Goal: Task Accomplishment & Management: Manage account settings

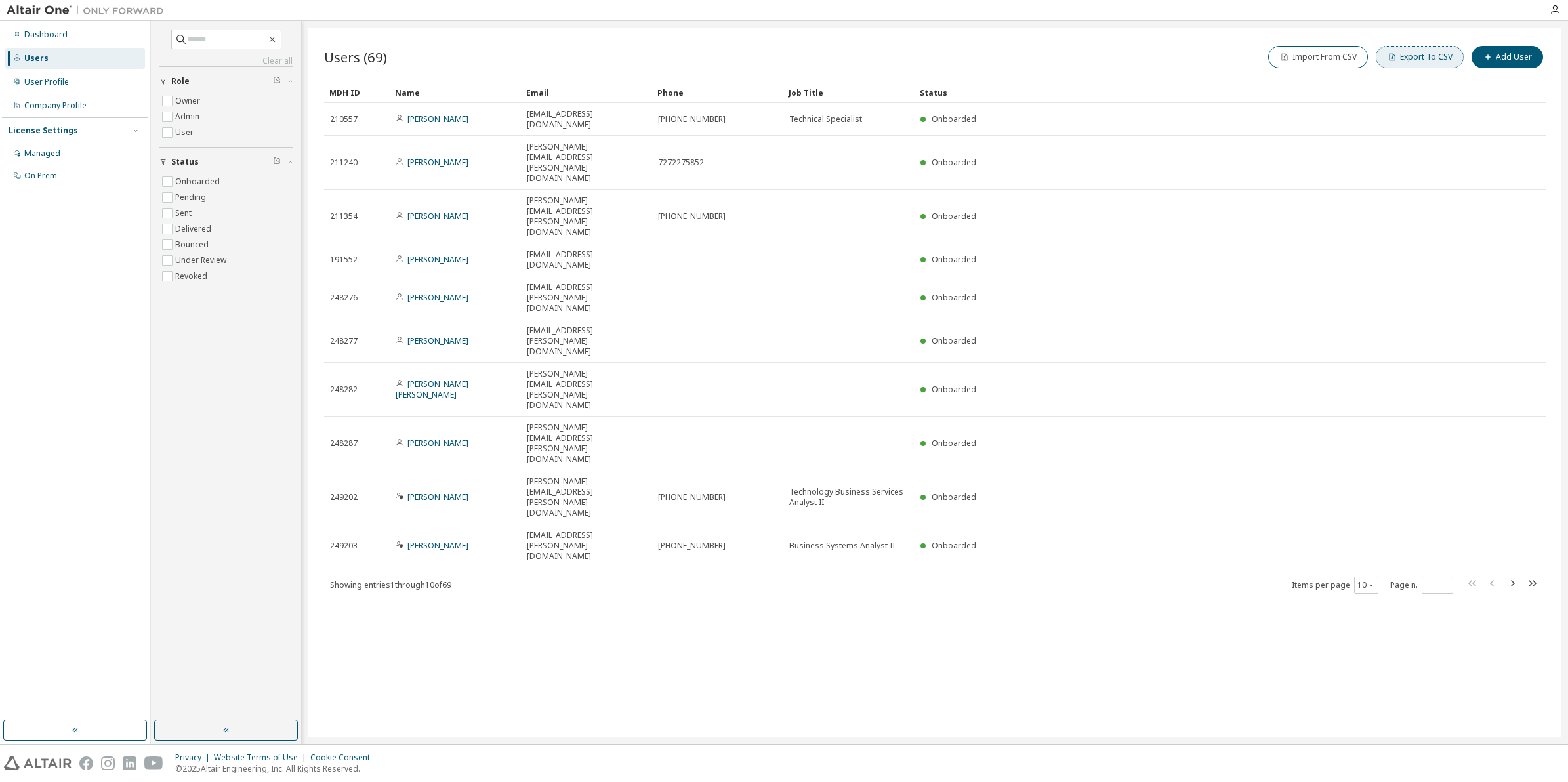
click at [1435, 63] on button "Export To CSV" at bounding box center [1419, 57] width 88 height 23
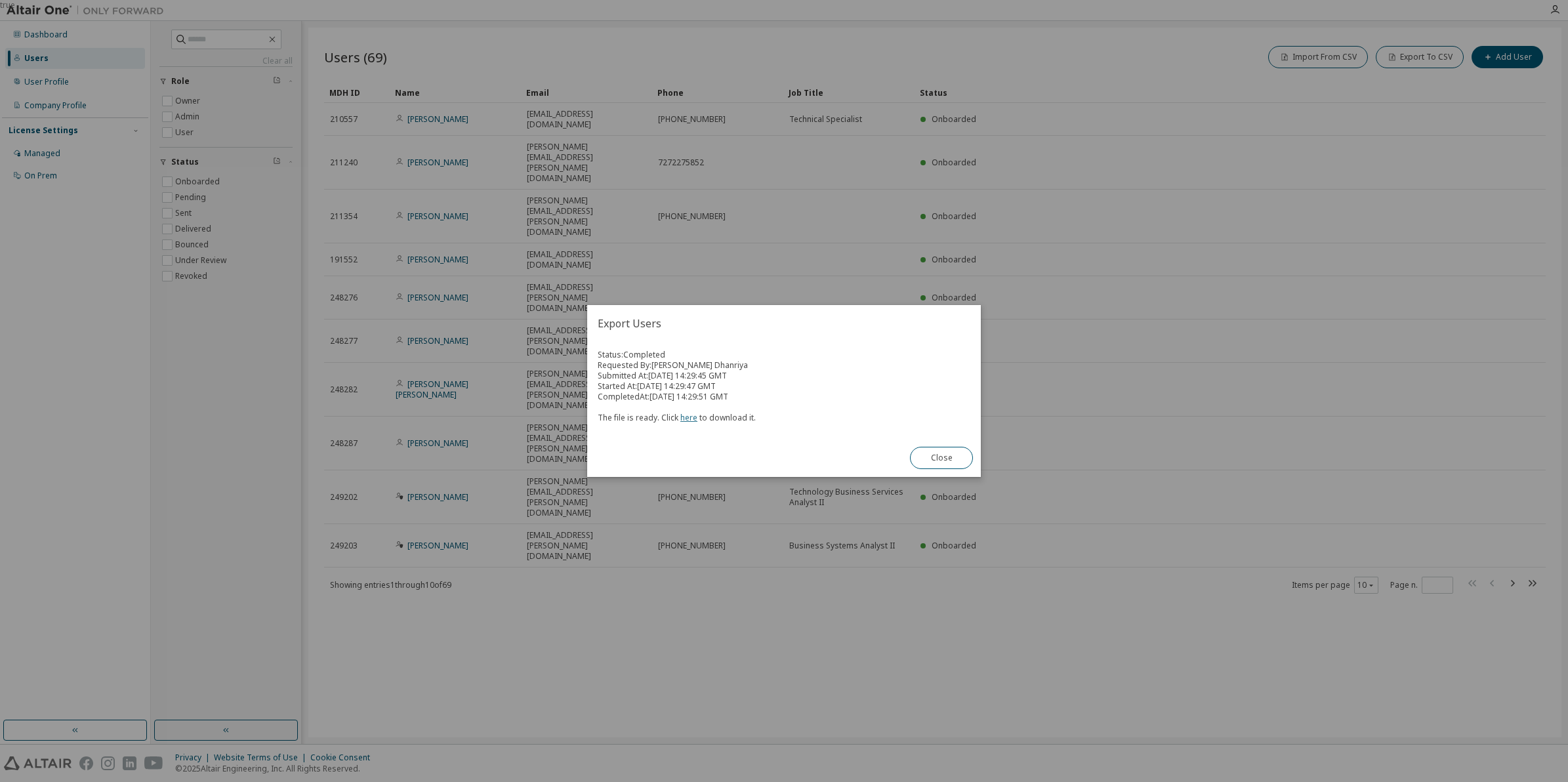
click at [691, 417] on link "here" at bounding box center [688, 417] width 17 height 11
click at [946, 461] on button "Close" at bounding box center [942, 458] width 63 height 23
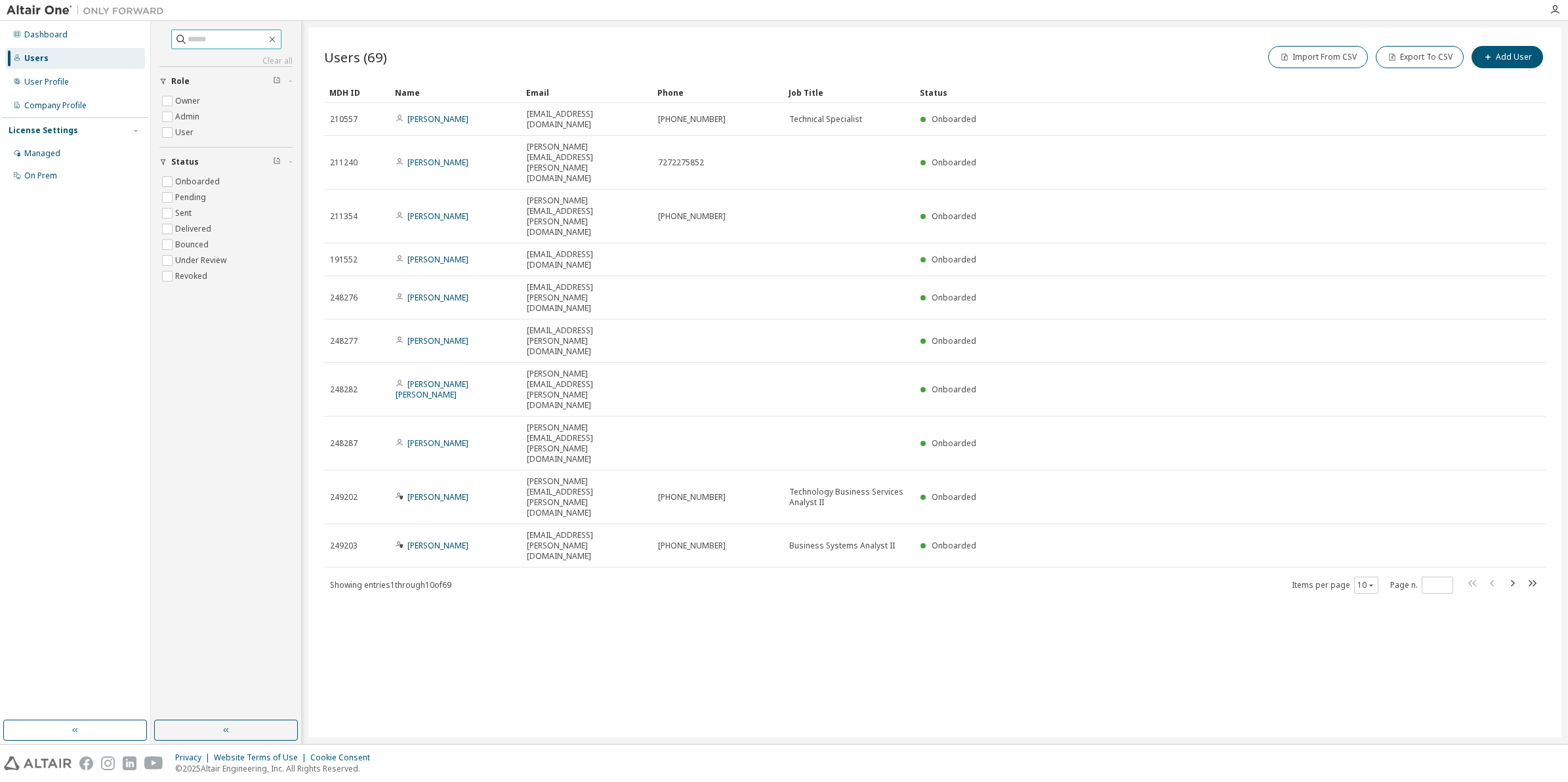
click at [220, 38] on input "text" at bounding box center [227, 39] width 79 height 13
type input "*"
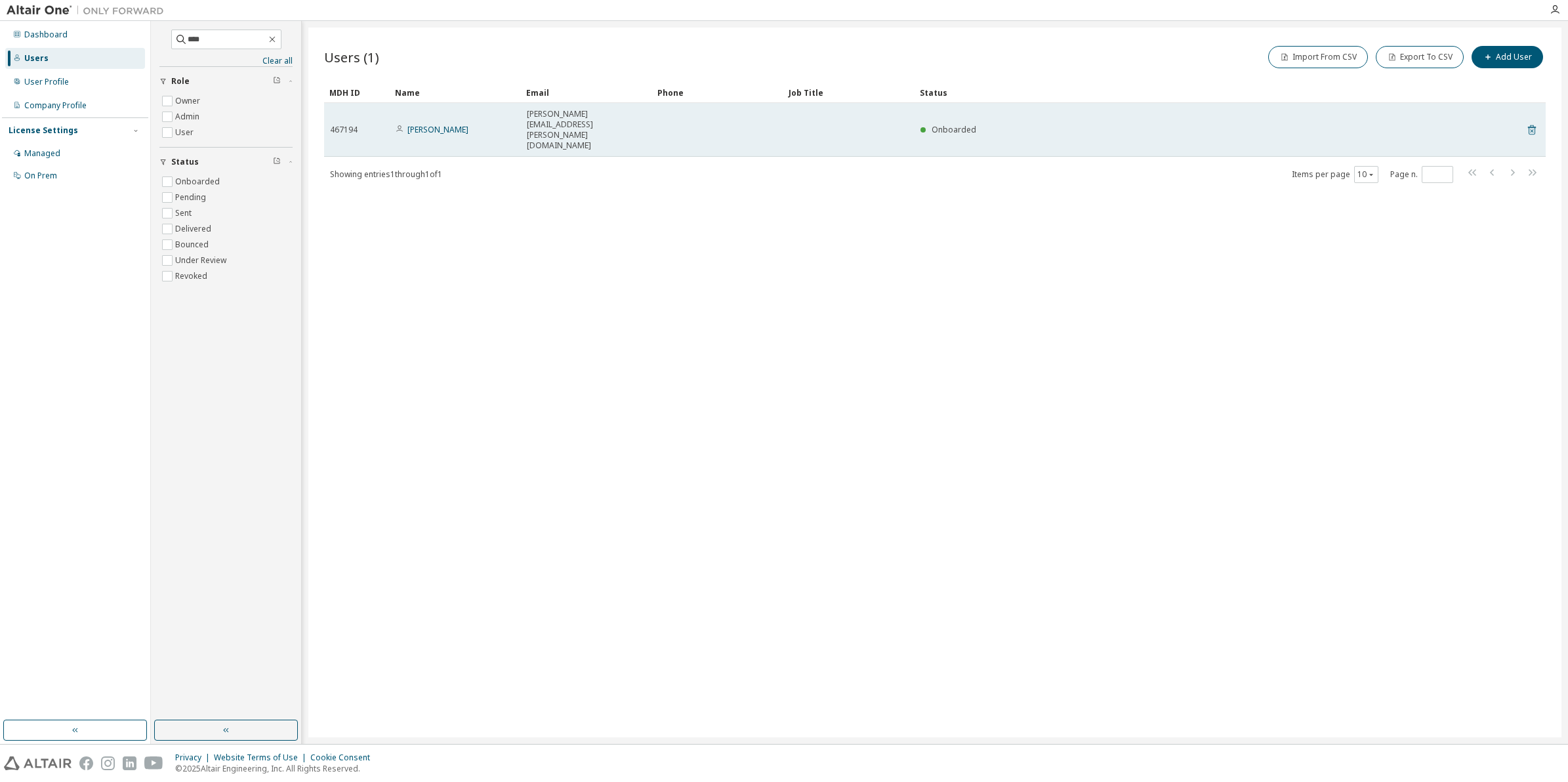
click at [1529, 122] on icon at bounding box center [1532, 130] width 12 height 16
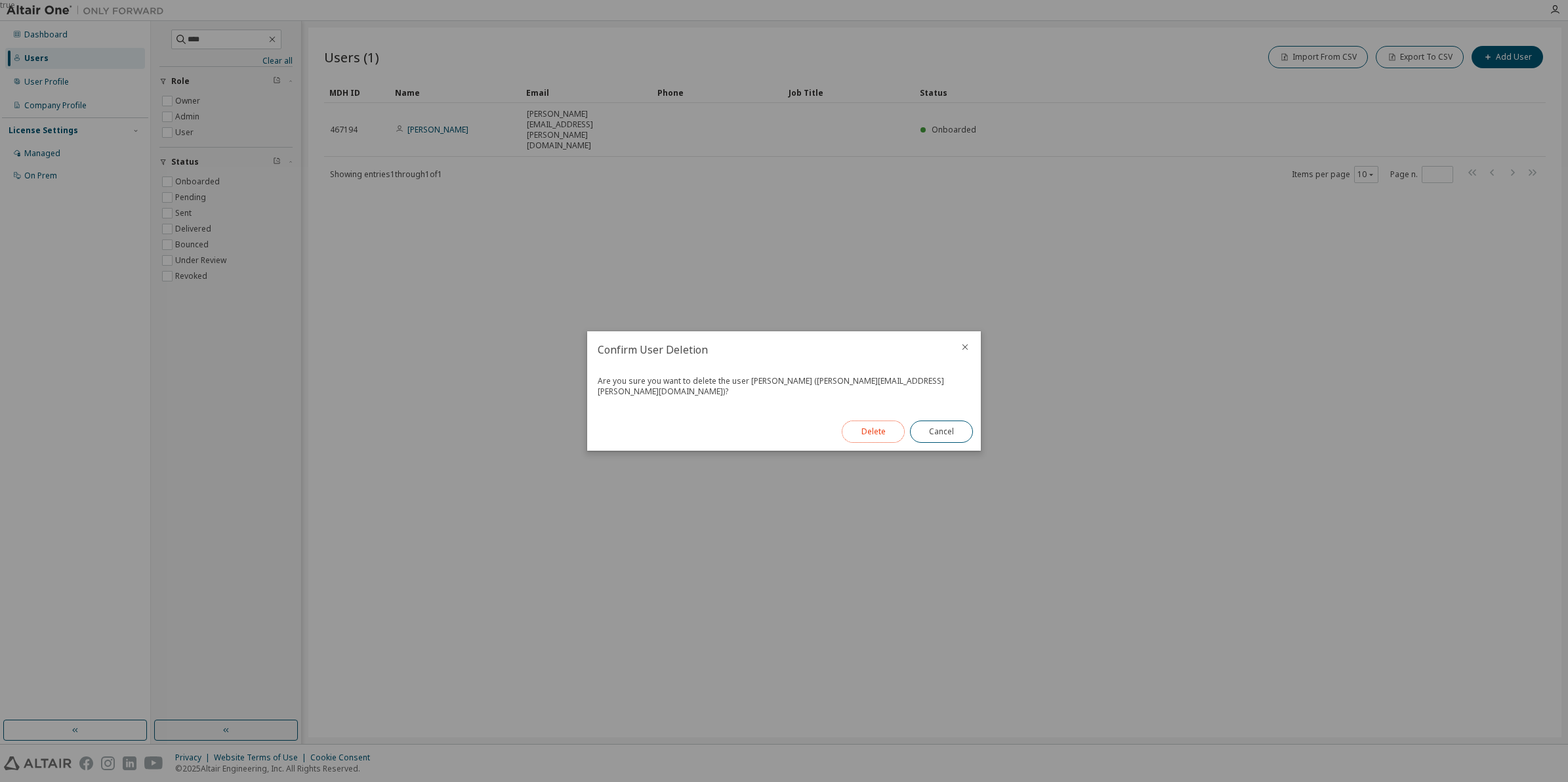
click at [885, 420] on button "Delete" at bounding box center [873, 432] width 63 height 23
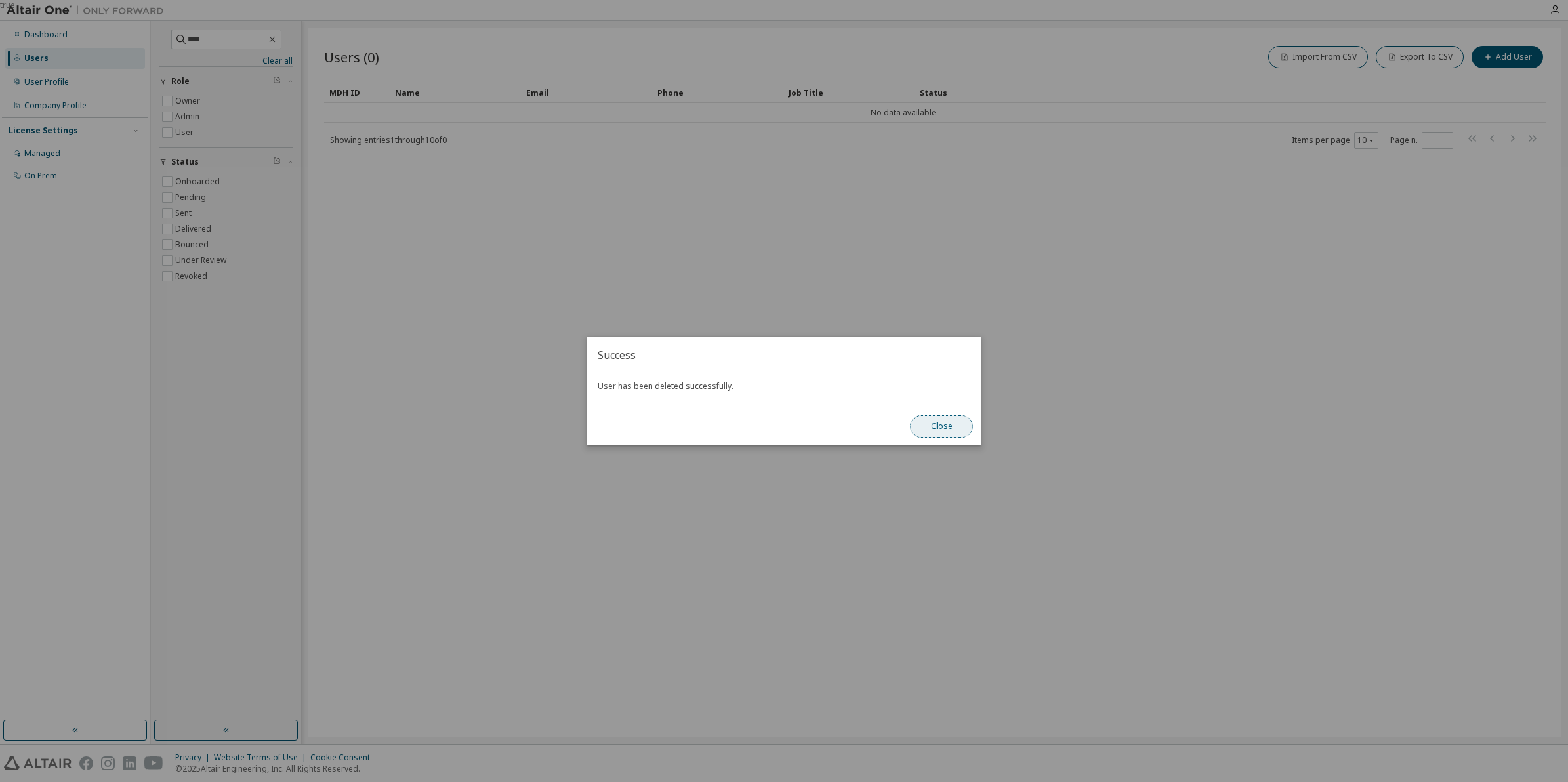
click at [937, 426] on button "Close" at bounding box center [942, 426] width 63 height 23
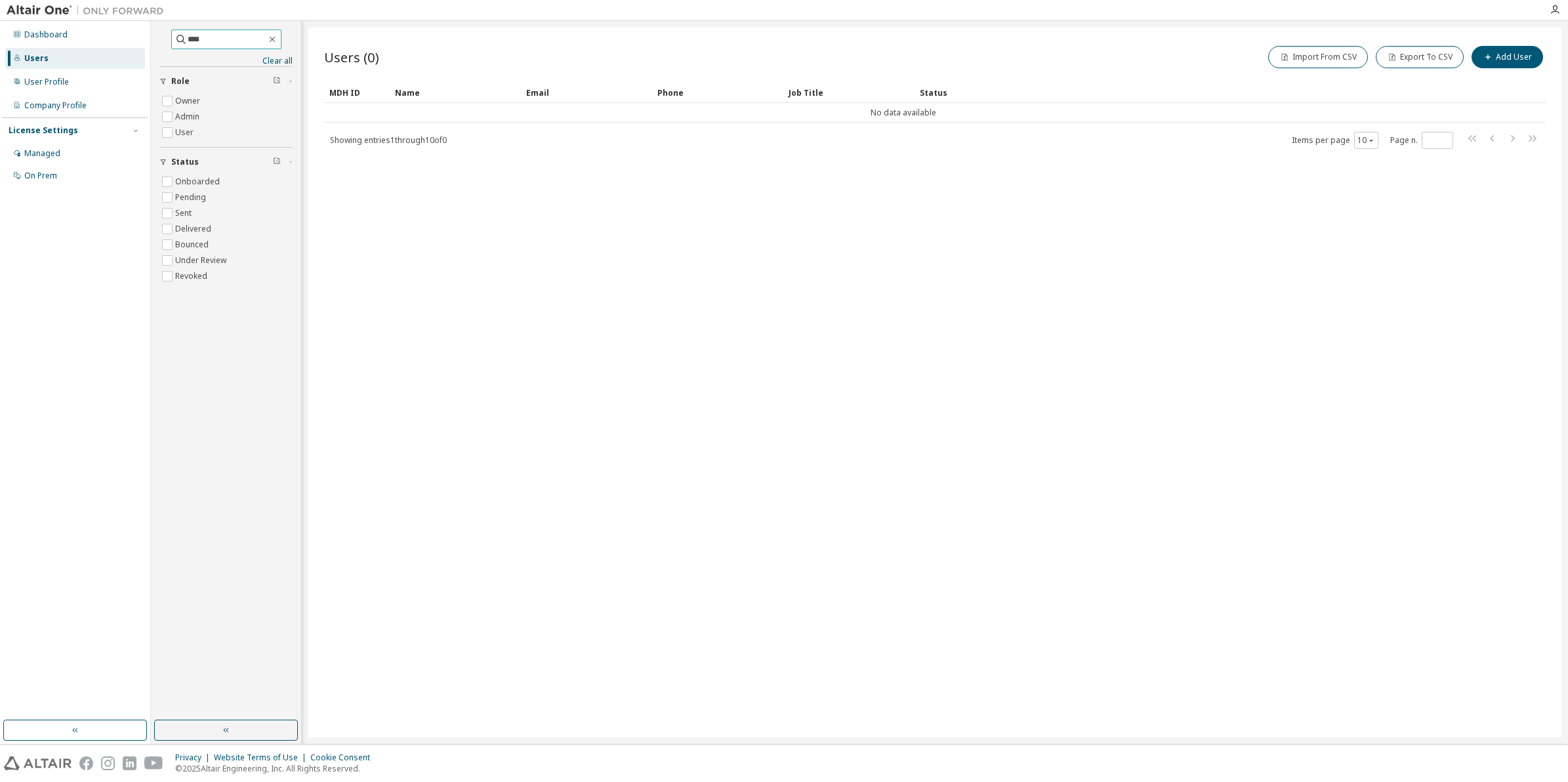
drag, startPoint x: 197, startPoint y: 33, endPoint x: 156, endPoint y: 31, distance: 41.0
click at [156, 31] on div "**** Clear all Status Onboarded Pending Sent Delivered Bounced Under Review Rev…" at bounding box center [226, 371] width 146 height 695
type input "*****"
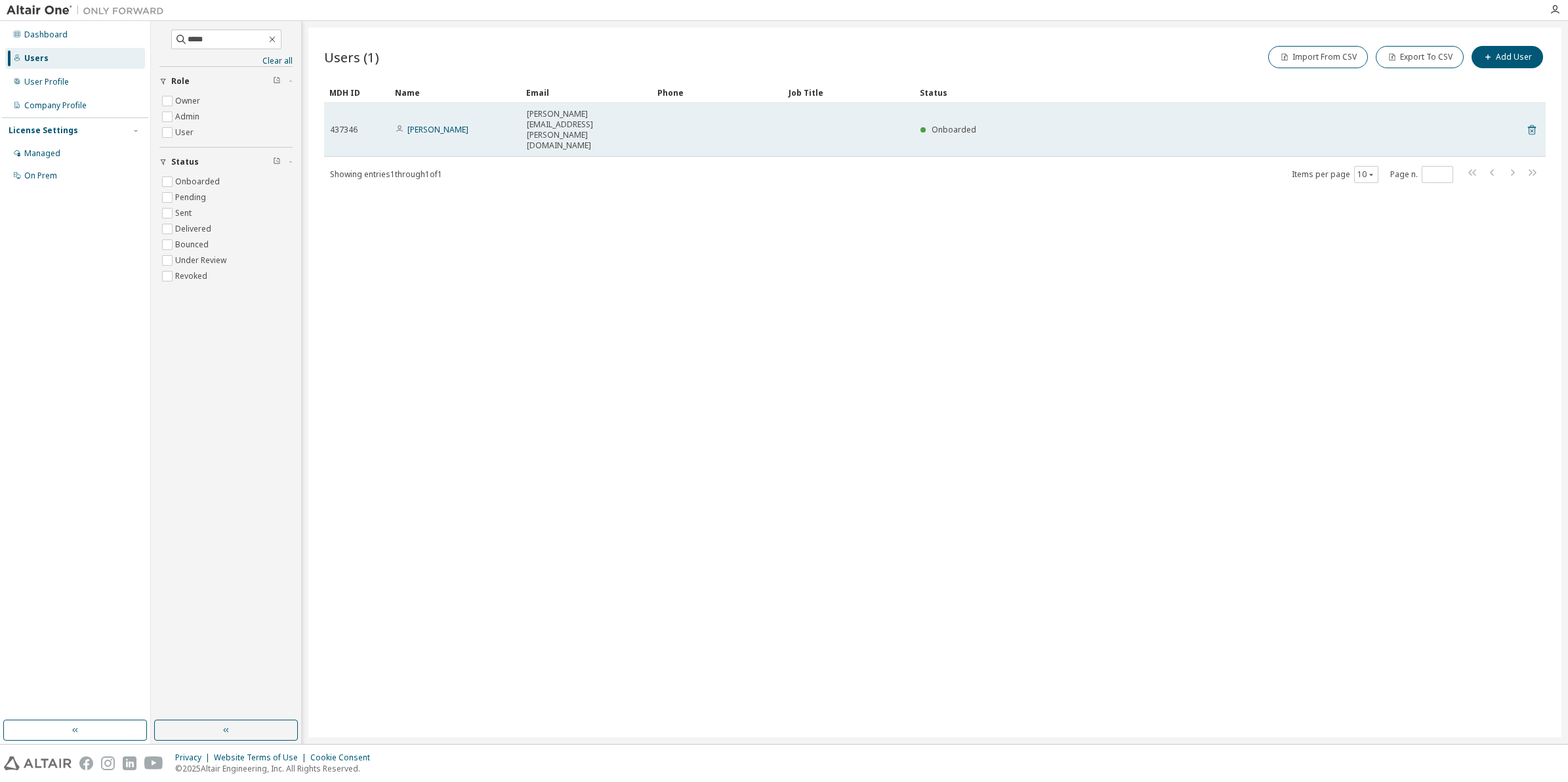
click at [1535, 125] on icon at bounding box center [1532, 130] width 8 height 10
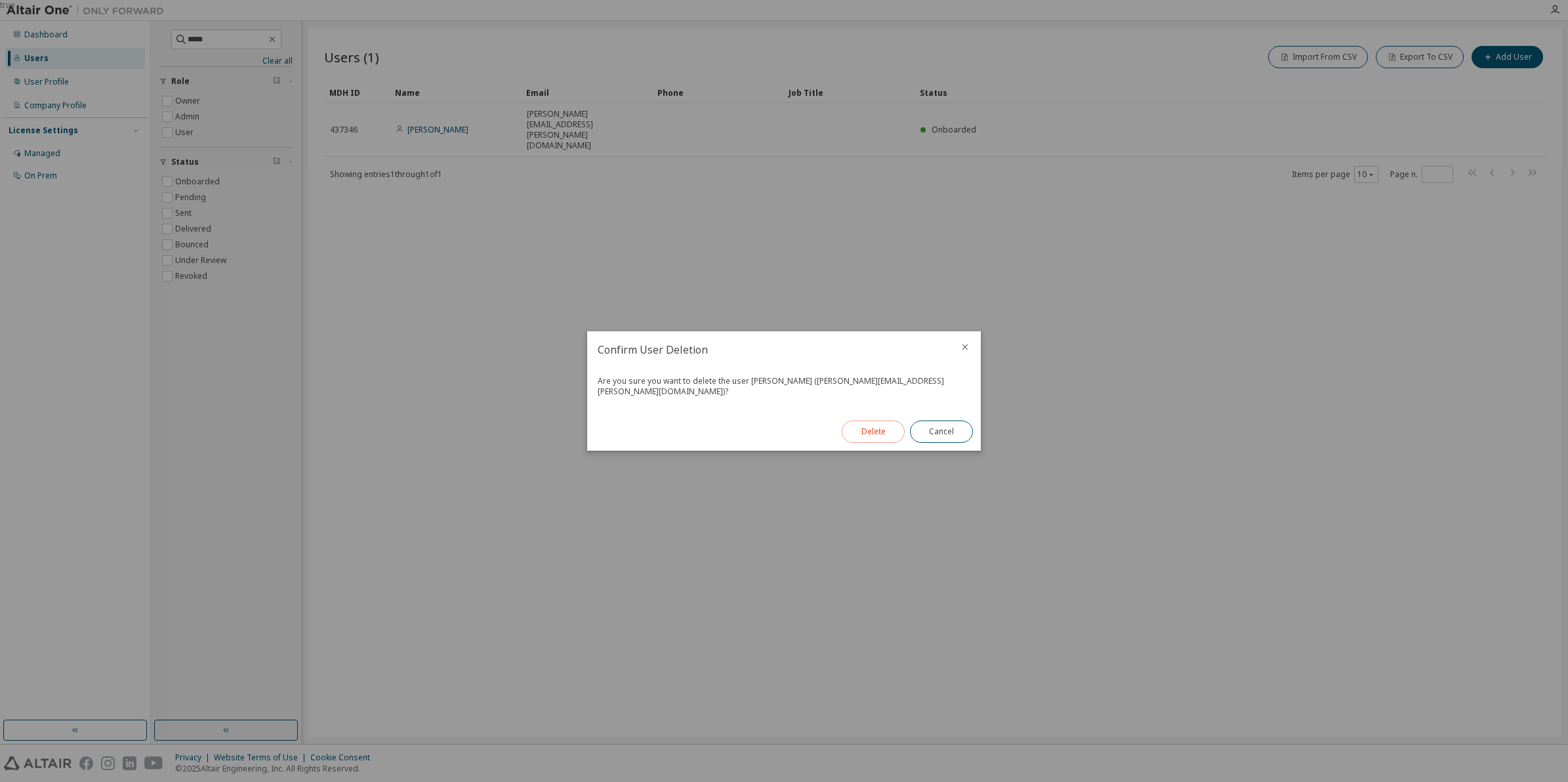
click at [879, 422] on button "Delete" at bounding box center [873, 432] width 63 height 23
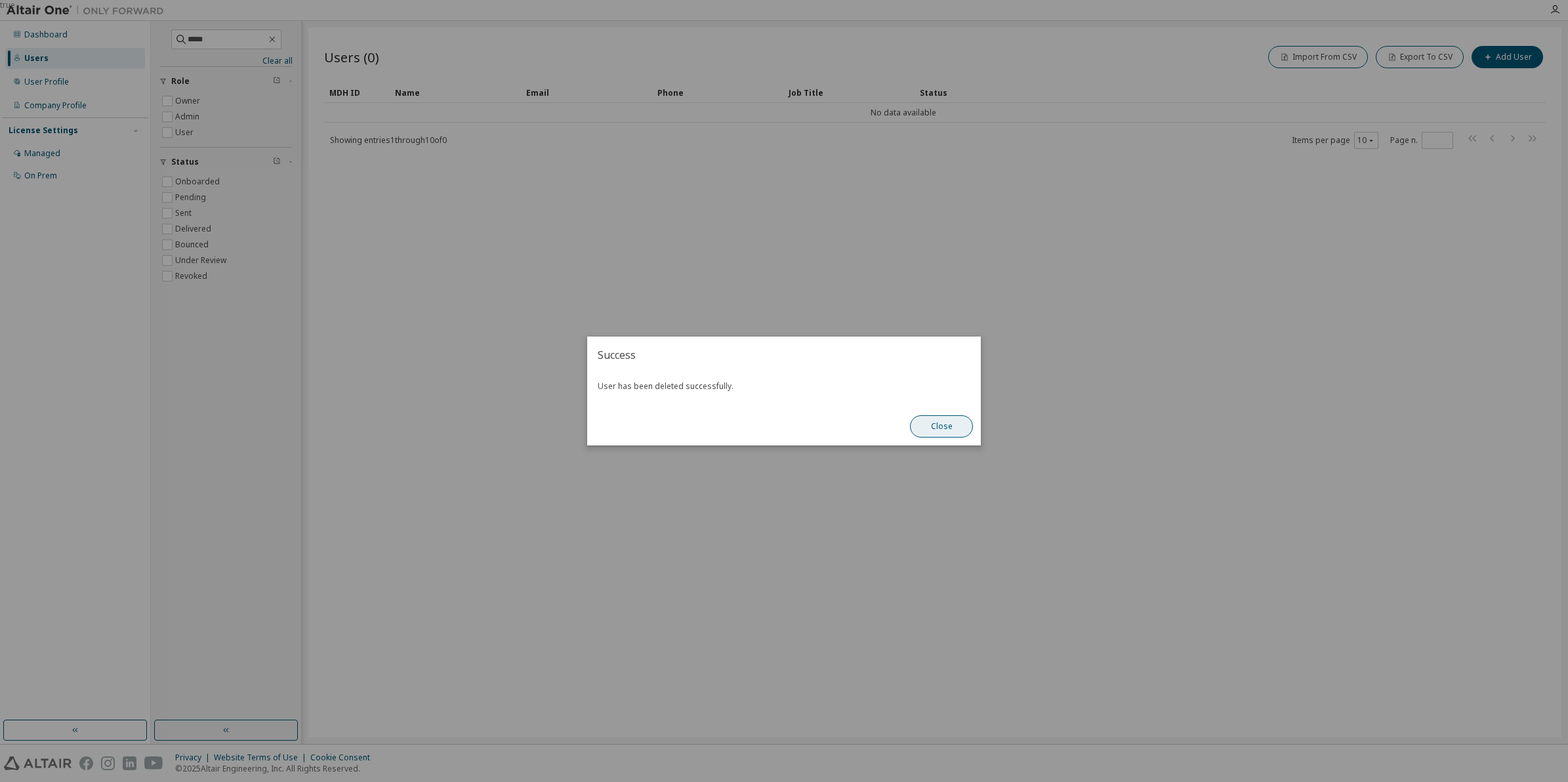
click at [953, 435] on button "Close" at bounding box center [942, 426] width 63 height 23
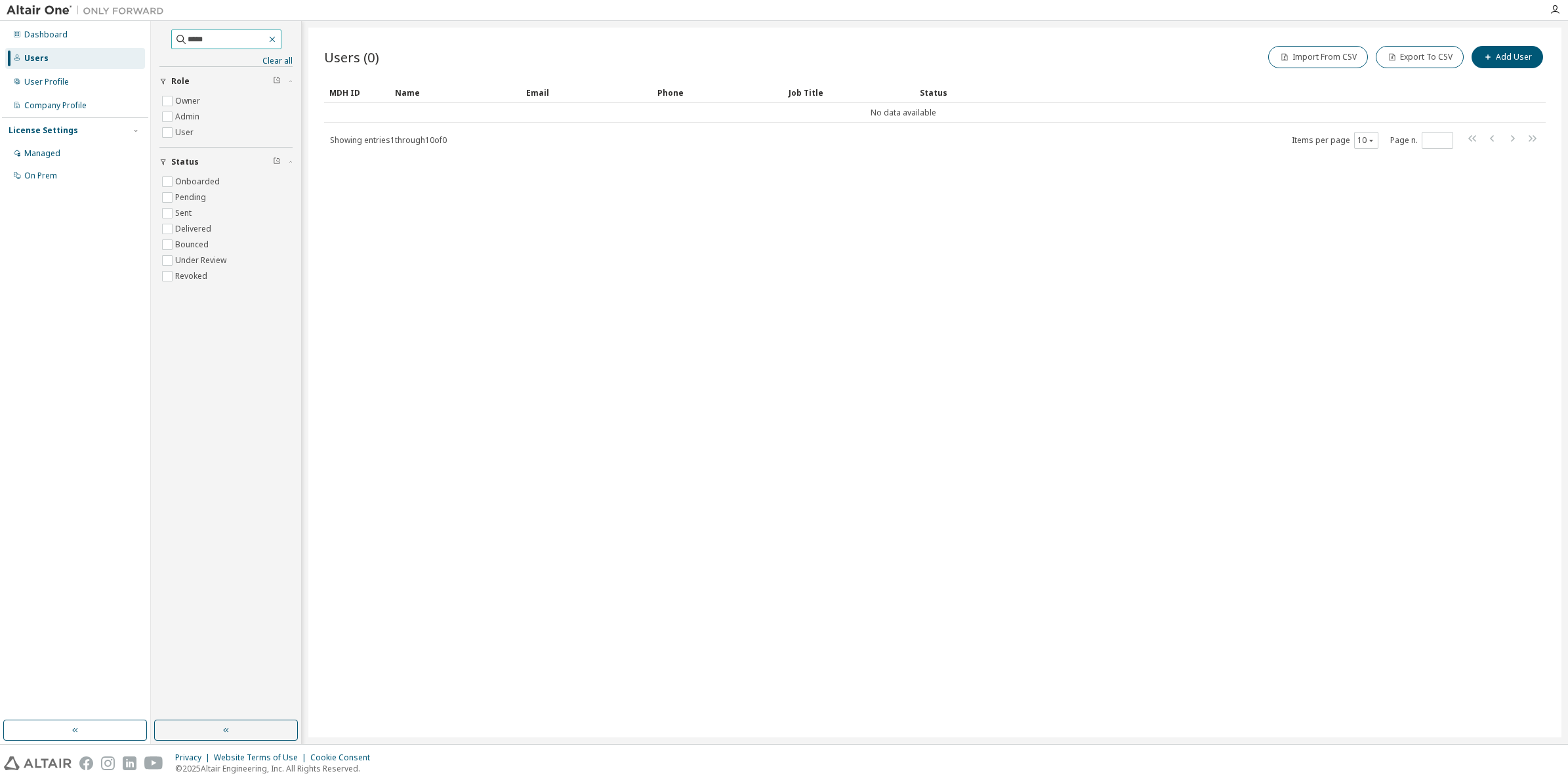
click at [277, 38] on button "button" at bounding box center [272, 39] width 12 height 12
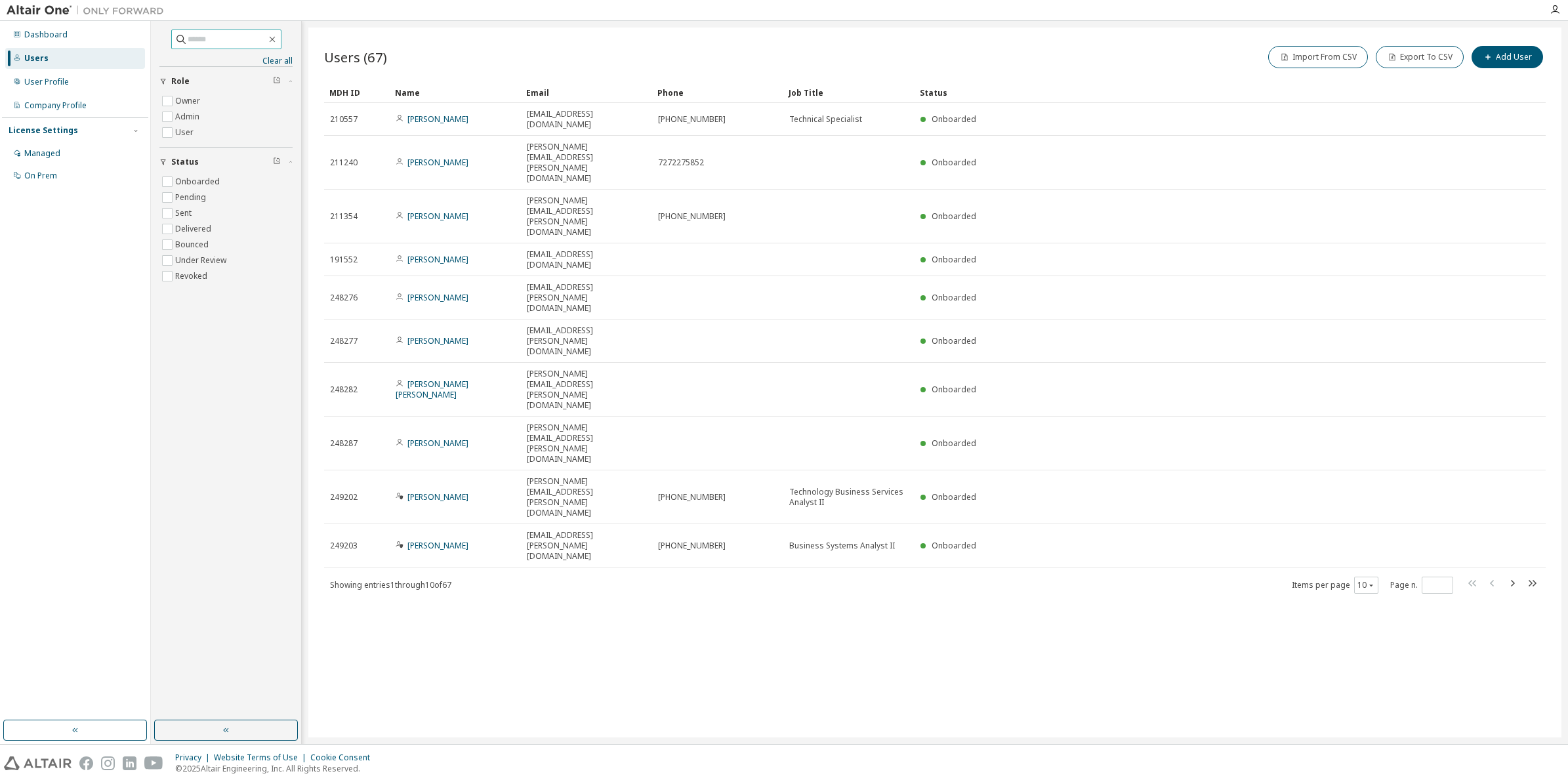
click at [668, 457] on div "Users (67) Import From CSV Export To CSV Add User Clear Load Save Save As Field…" at bounding box center [934, 382] width 1253 height 710
